Goal: Task Accomplishment & Management: Manage account settings

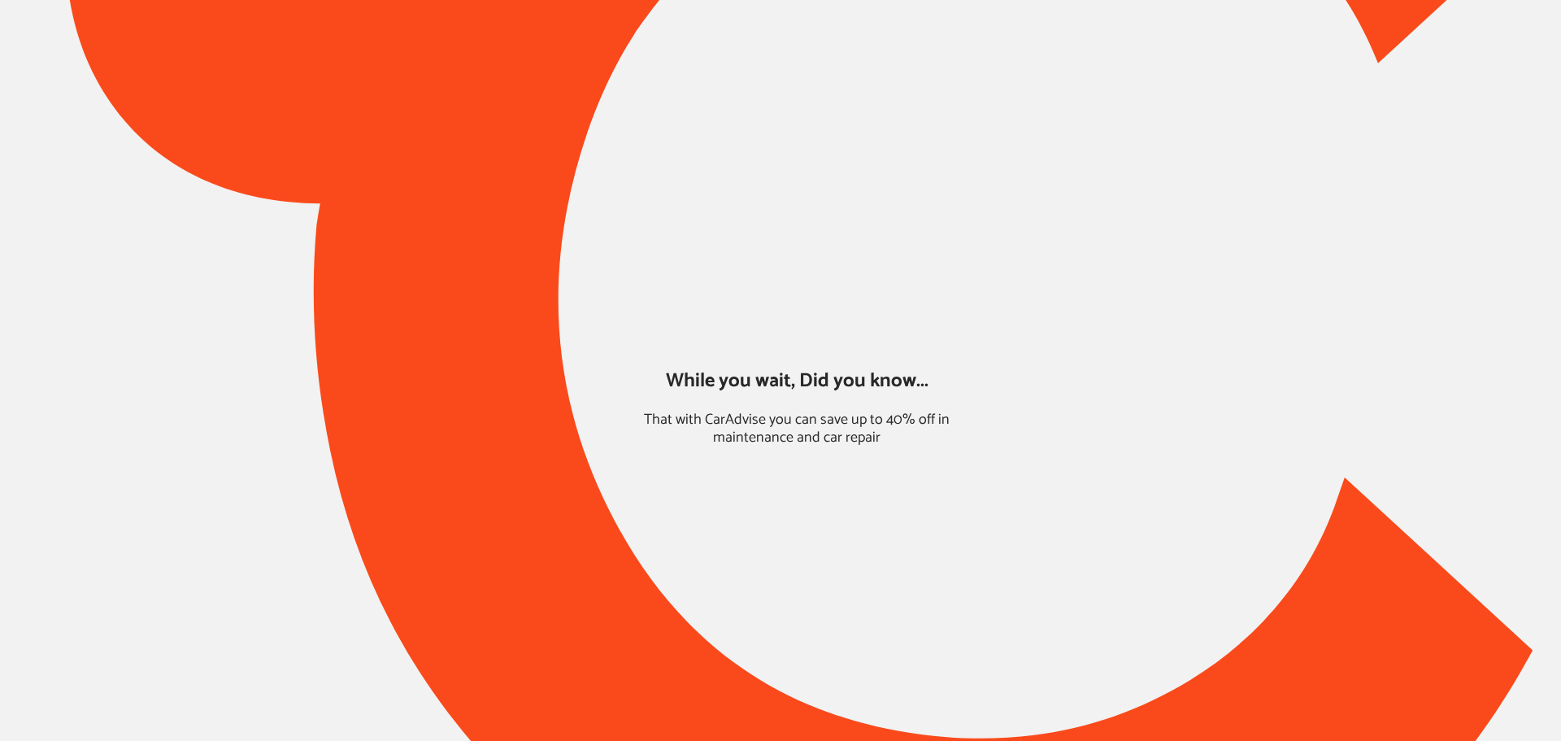
type input "*****"
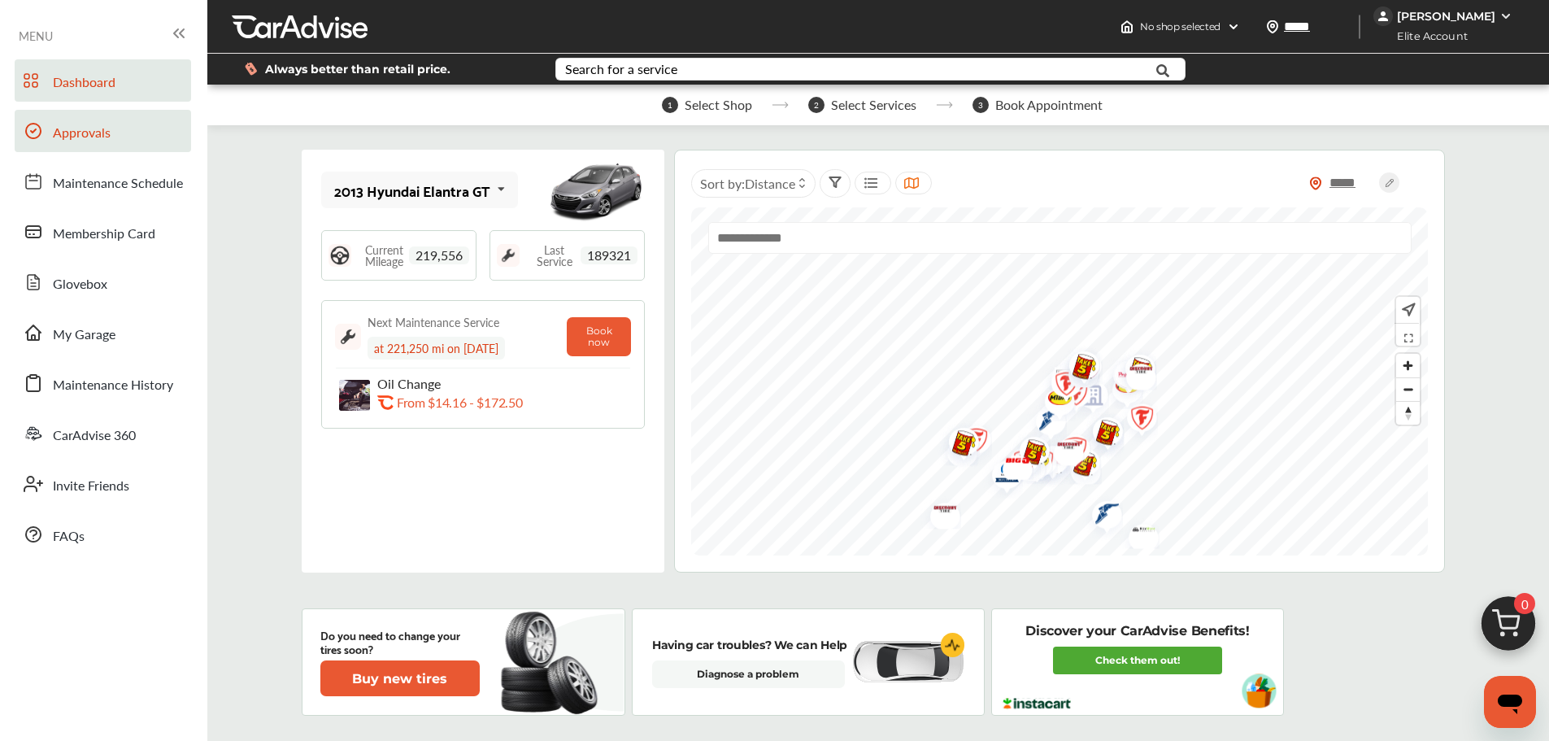
click at [73, 131] on span "Approvals" at bounding box center [82, 133] width 58 height 21
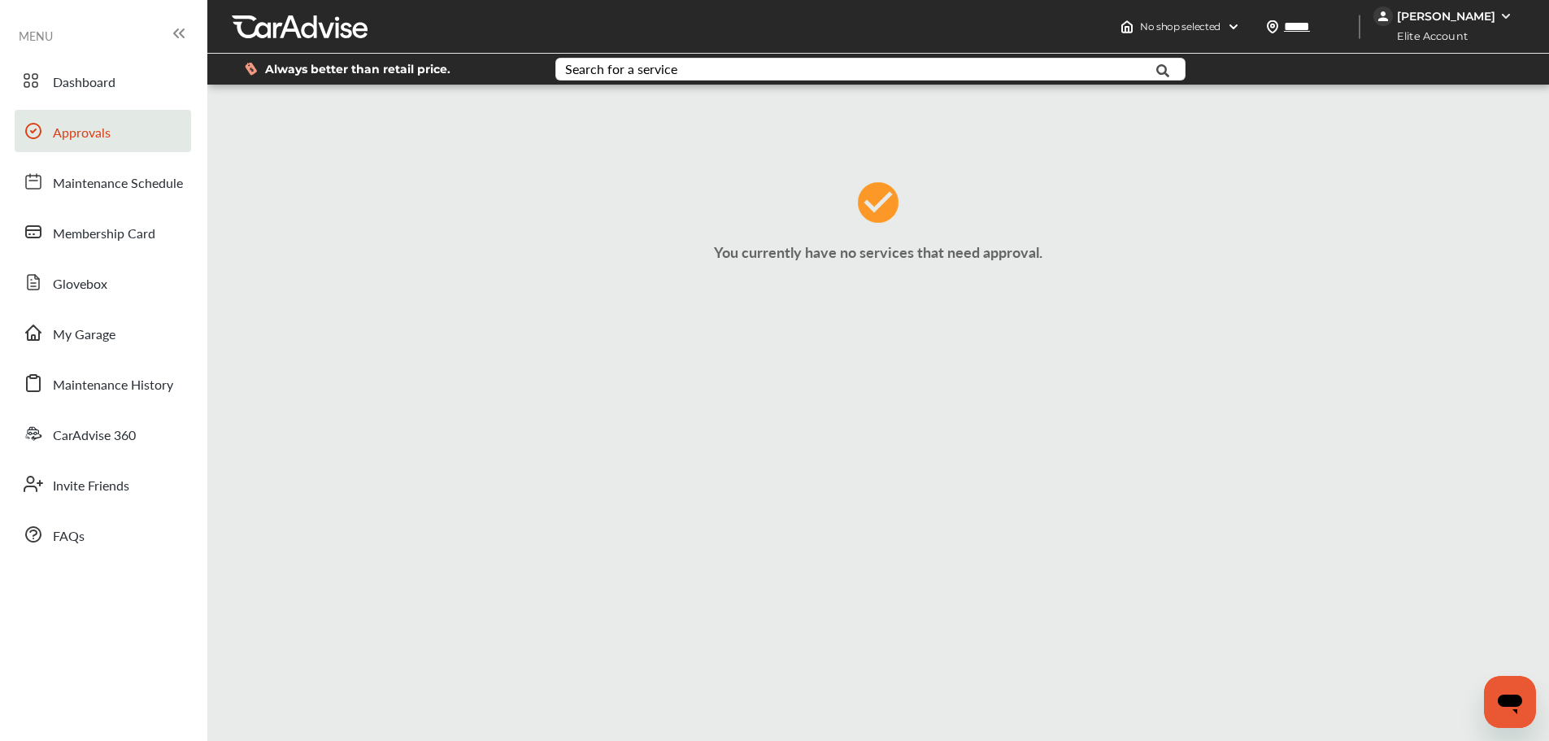
click at [141, 355] on div "Dashboard Approvals Maintenance Schedule Membership Card Glovebox My Garage Mai…" at bounding box center [103, 307] width 191 height 496
click at [143, 347] on link "My Garage" at bounding box center [103, 332] width 176 height 42
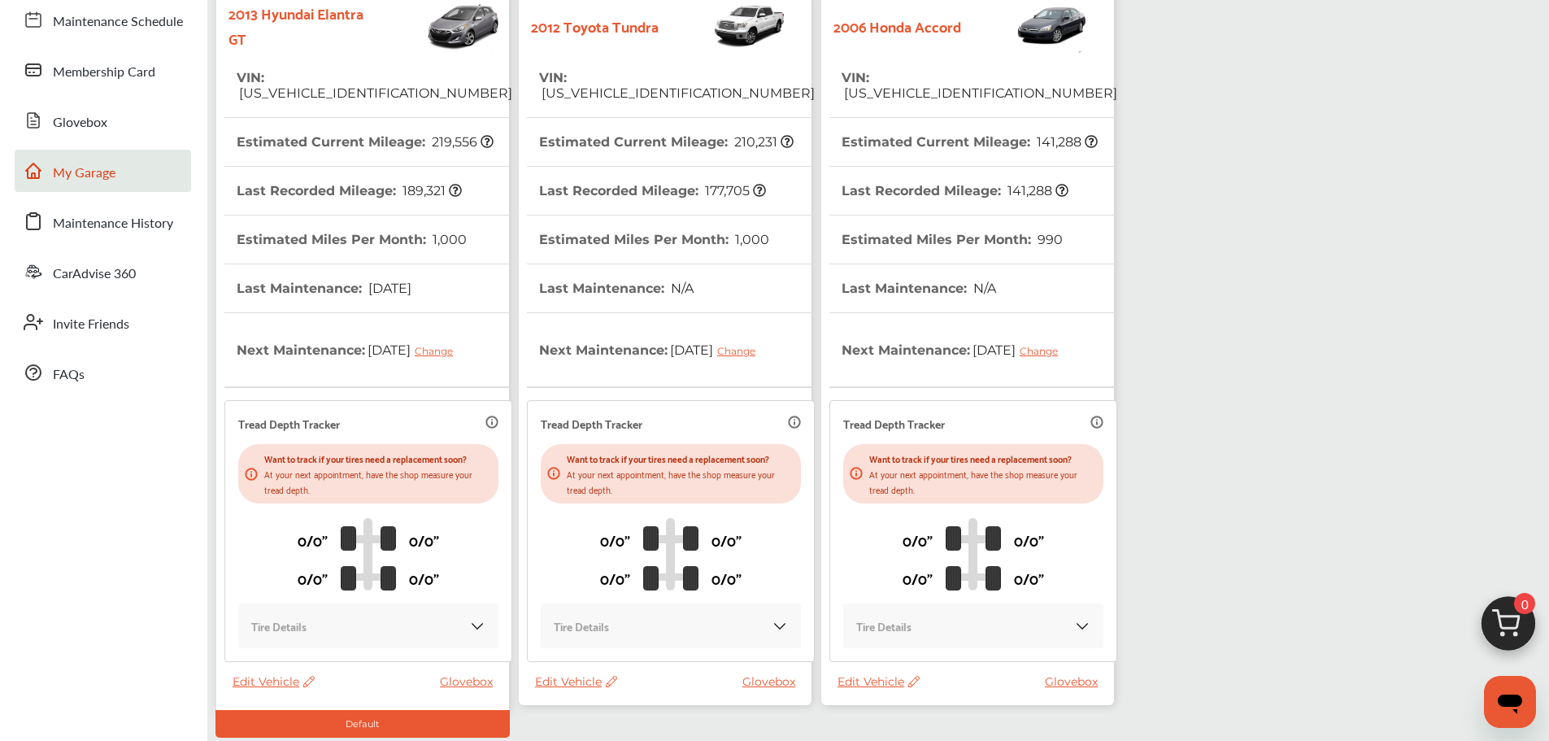
scroll to position [267, 0]
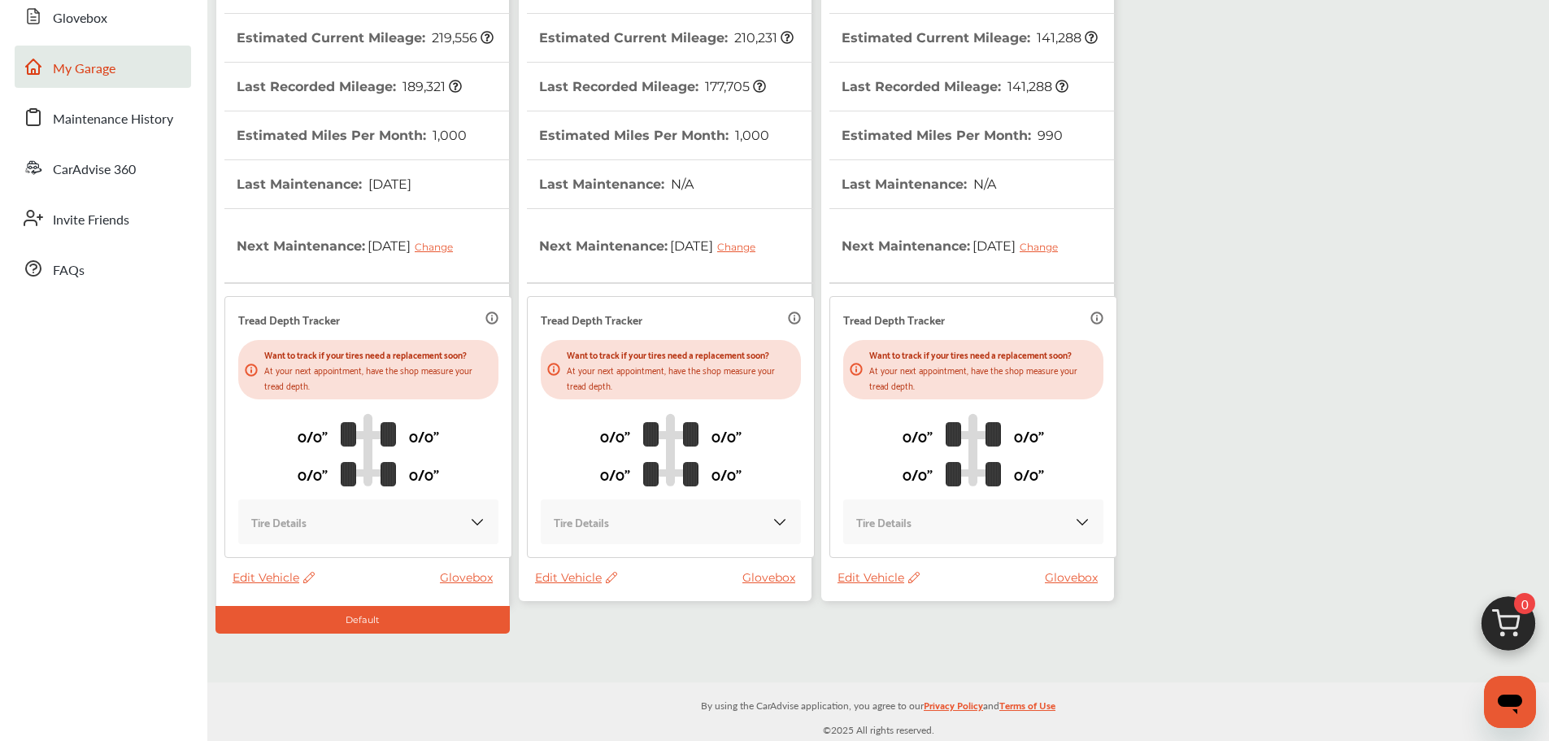
click at [849, 573] on span "Edit Vehicle" at bounding box center [878, 577] width 82 height 15
click at [911, 641] on div "Use this vehicle" at bounding box center [922, 640] width 146 height 25
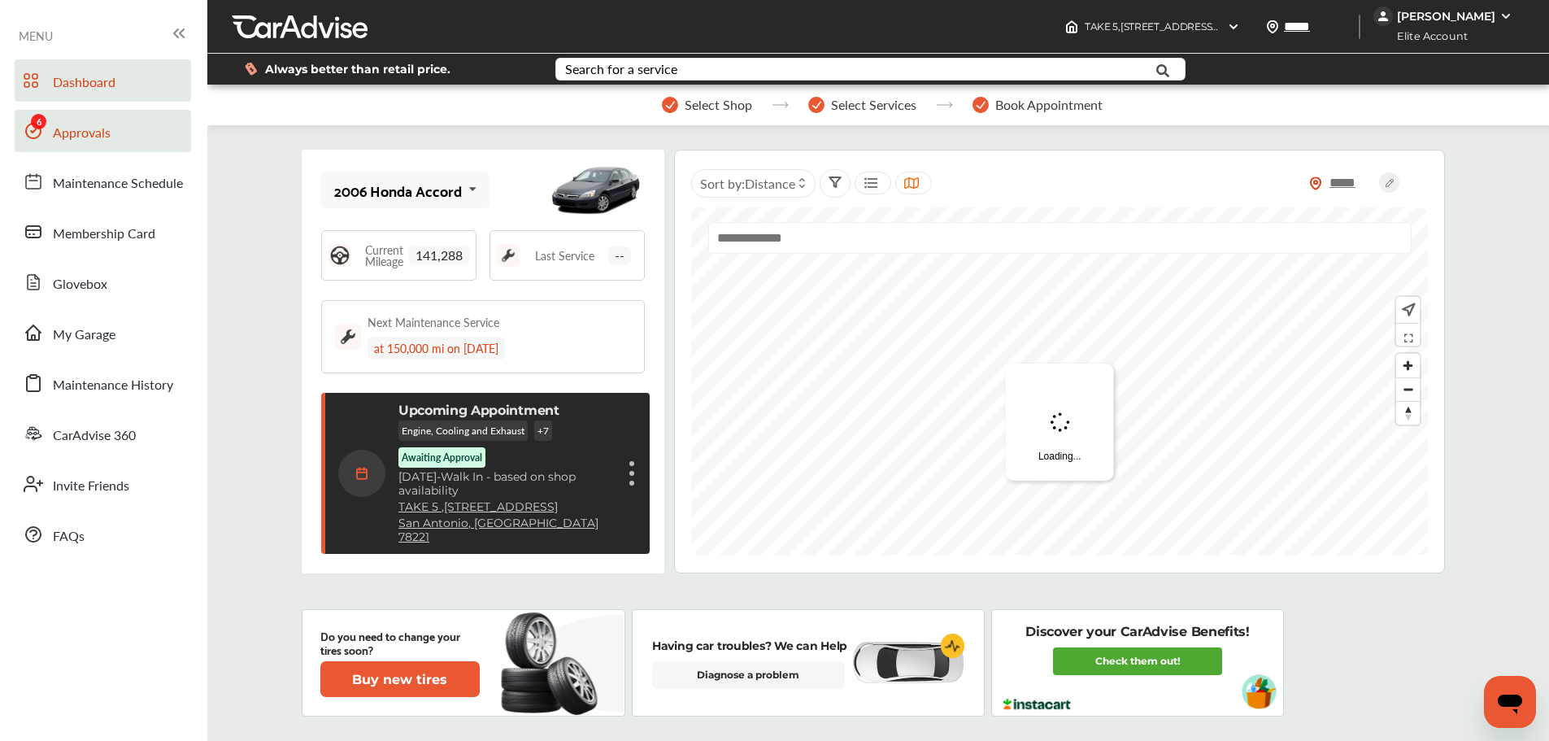
click at [56, 123] on span "Approvals" at bounding box center [82, 133] width 58 height 21
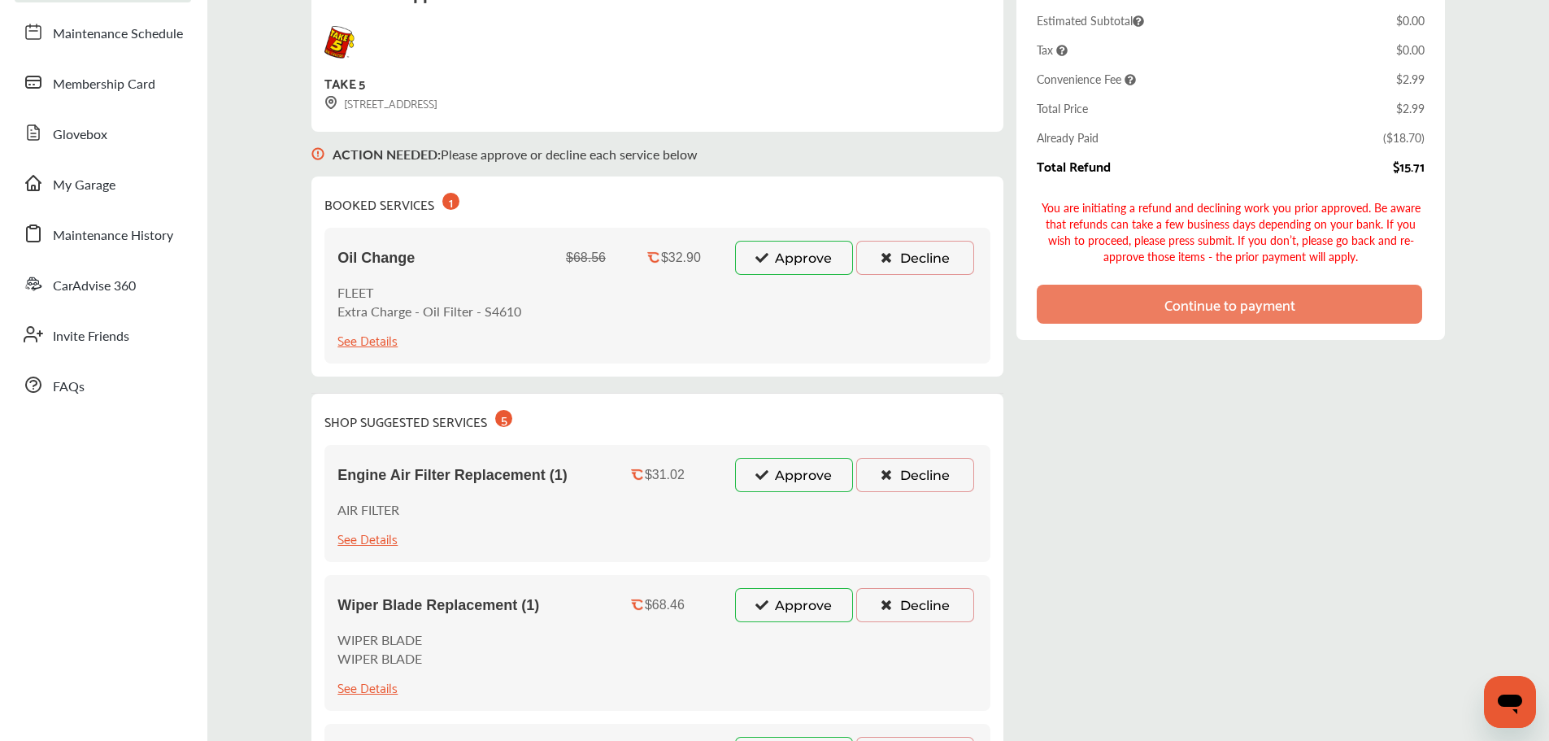
scroll to position [81, 0]
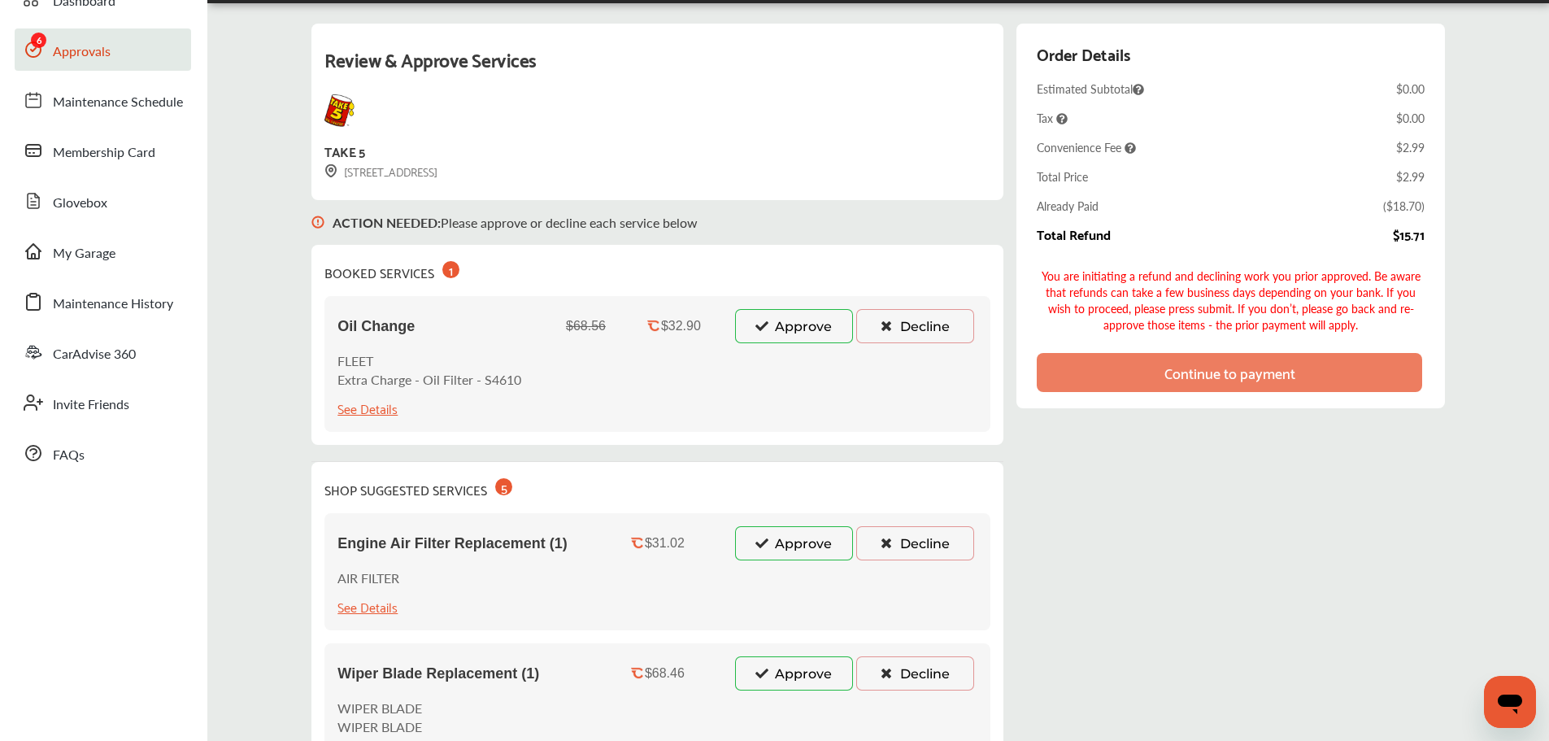
click at [785, 315] on button "Approve" at bounding box center [794, 326] width 118 height 34
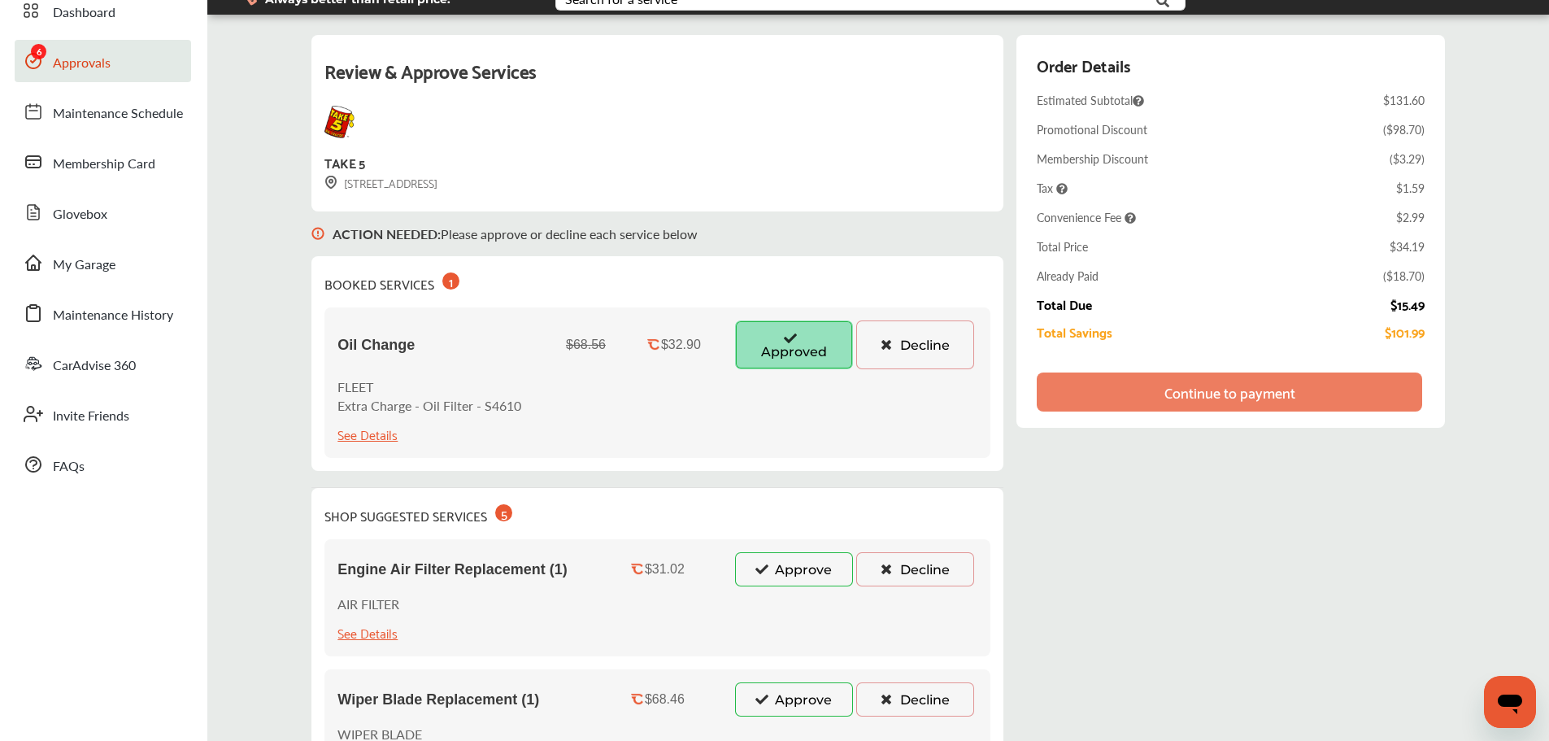
scroll to position [0, 0]
